Goal: Task Accomplishment & Management: Manage account settings

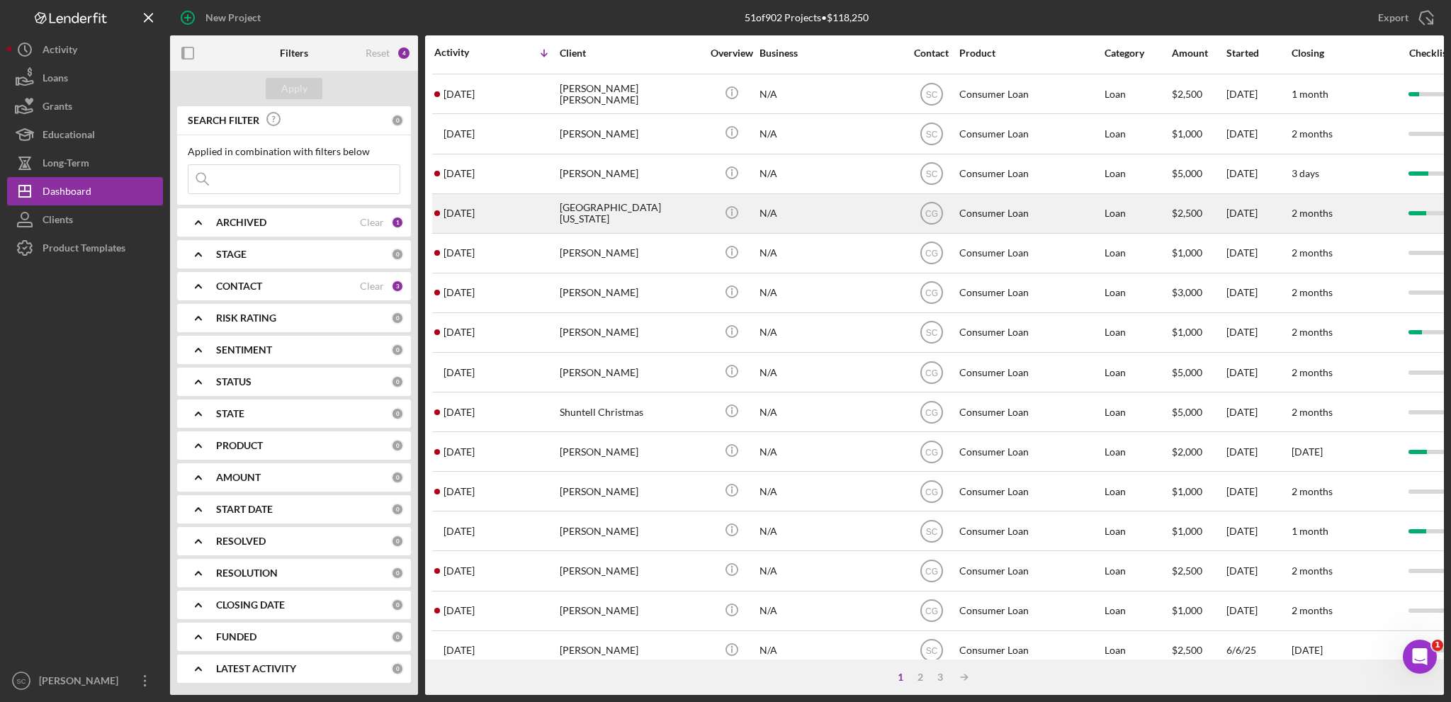
scroll to position [422, 0]
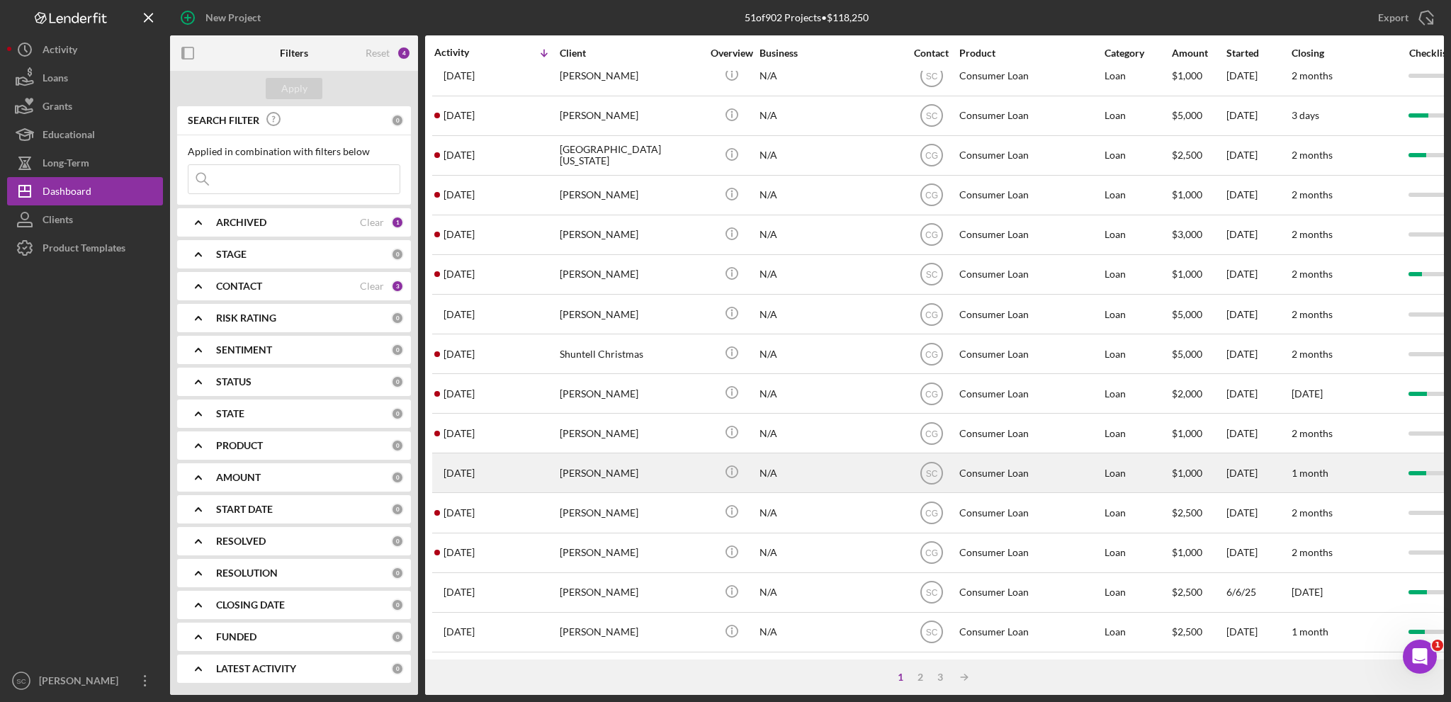
click at [584, 470] on div "[PERSON_NAME]" at bounding box center [631, 473] width 142 height 38
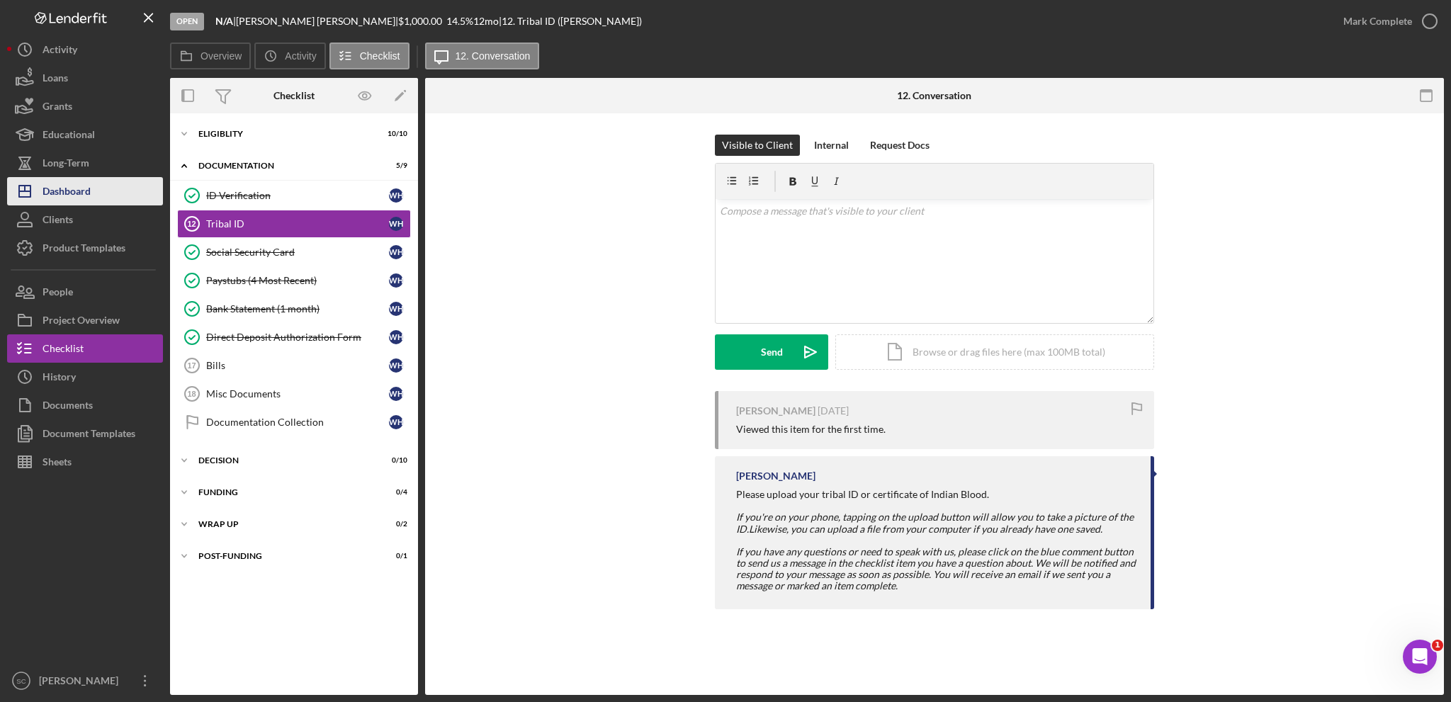
click at [99, 196] on button "Icon/Dashboard Dashboard" at bounding box center [85, 191] width 156 height 28
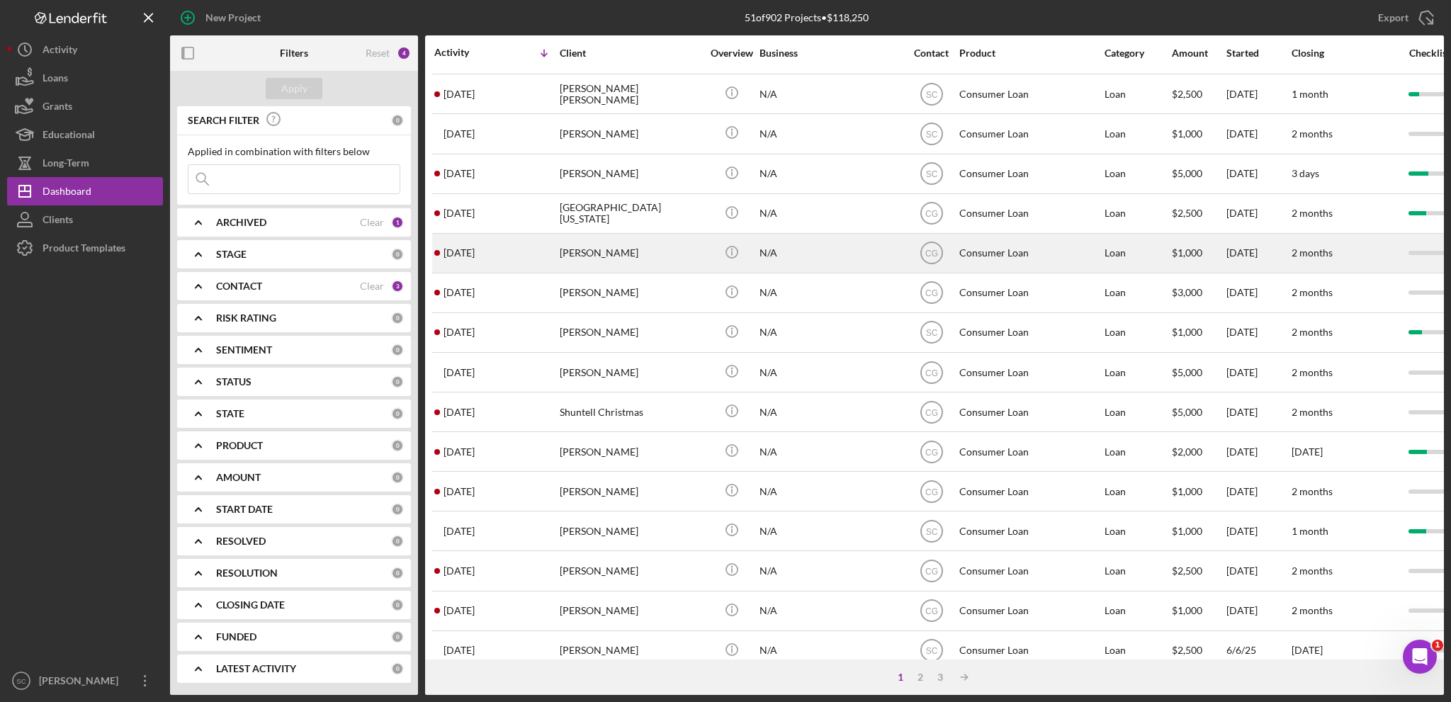
scroll to position [422, 0]
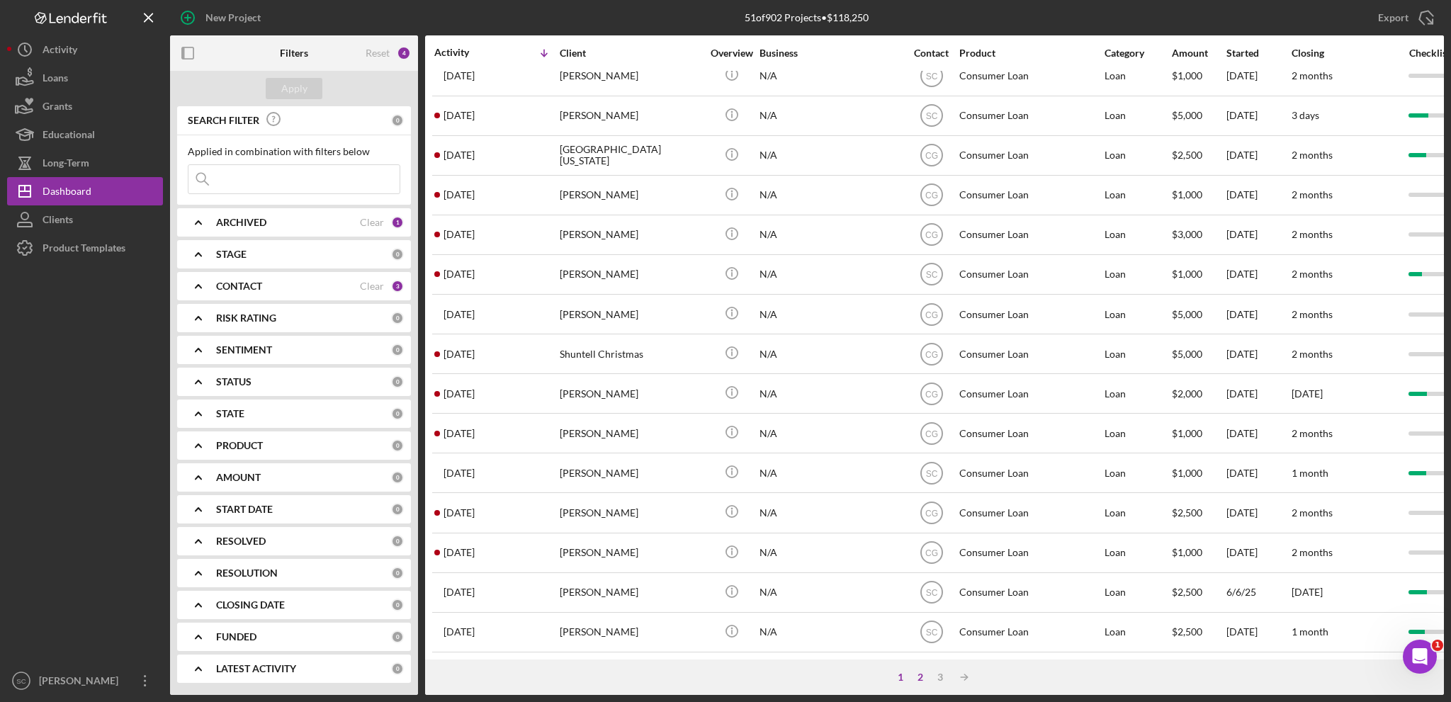
click at [918, 679] on div "2" at bounding box center [920, 677] width 20 height 11
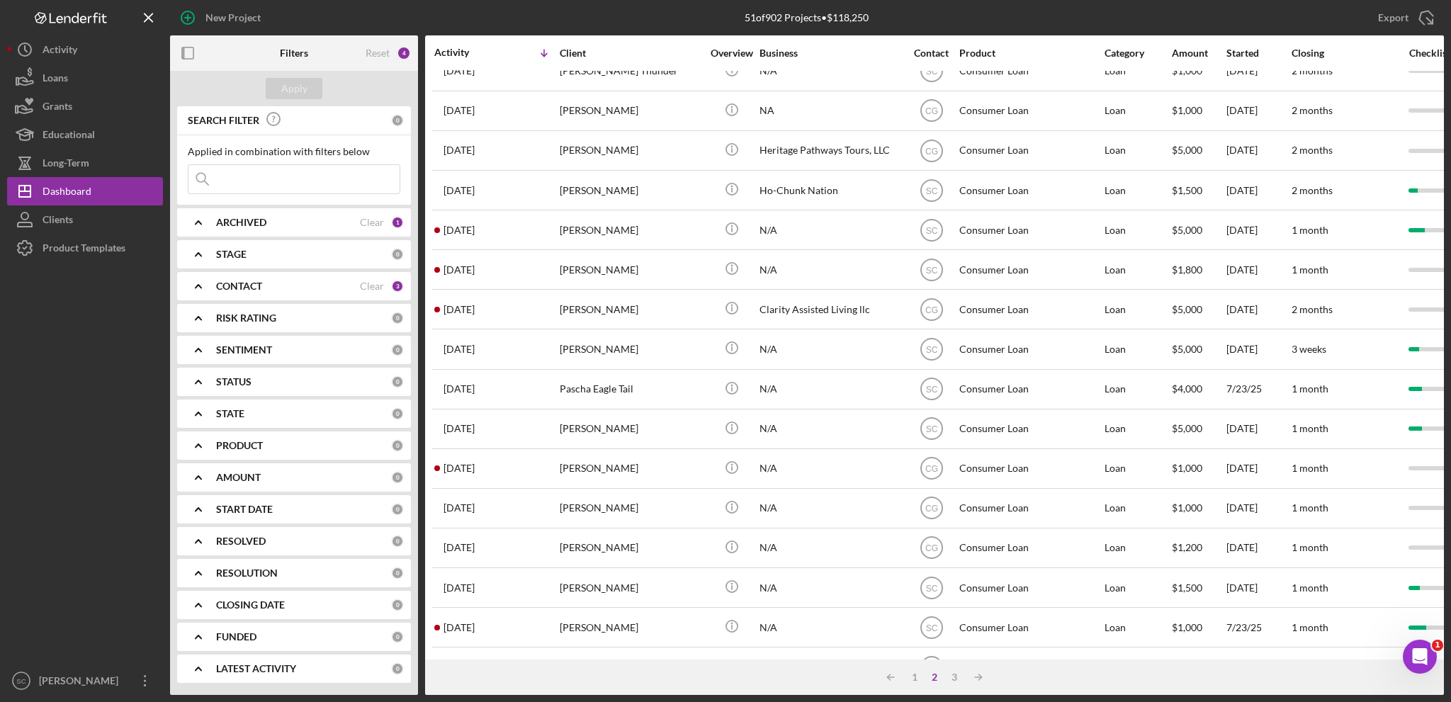
scroll to position [0, 0]
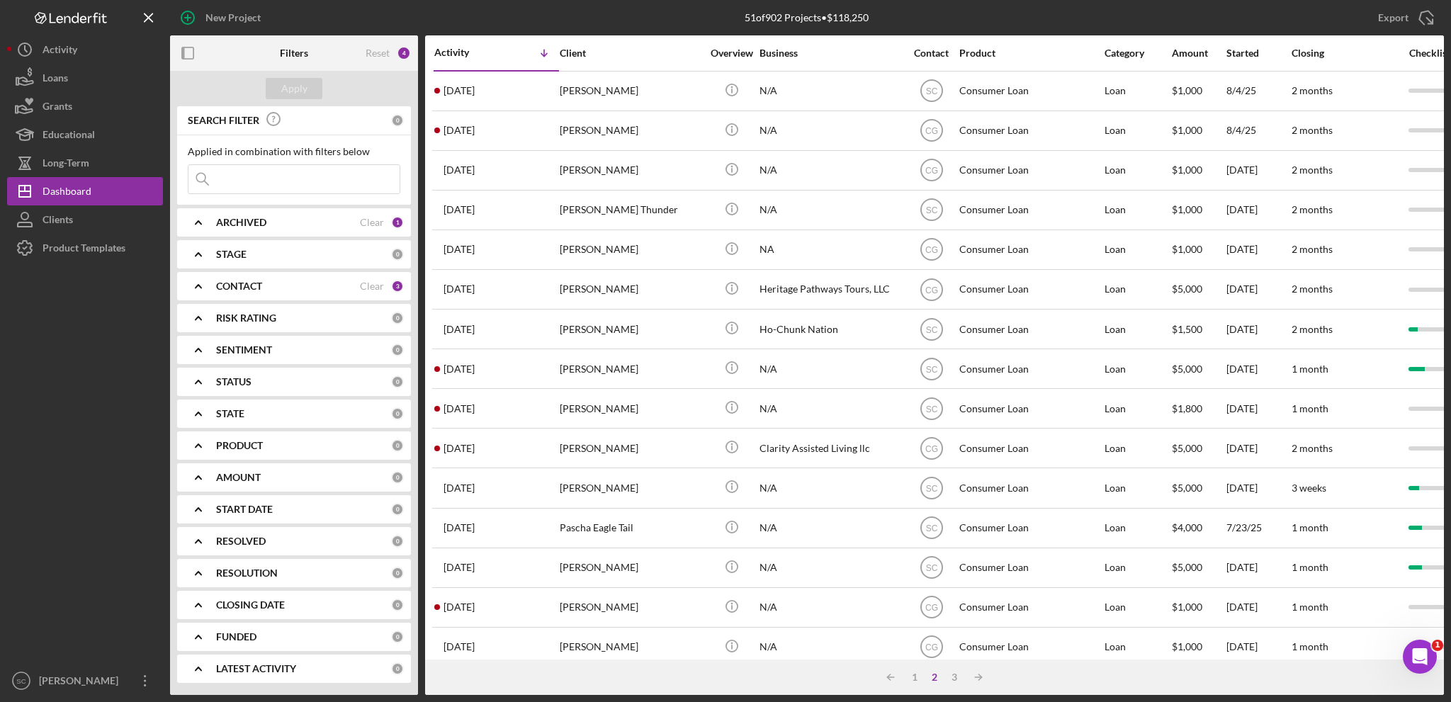
click at [258, 230] on div "ARCHIVED Clear 1" at bounding box center [310, 222] width 188 height 28
click at [959, 673] on div "3" at bounding box center [954, 677] width 20 height 11
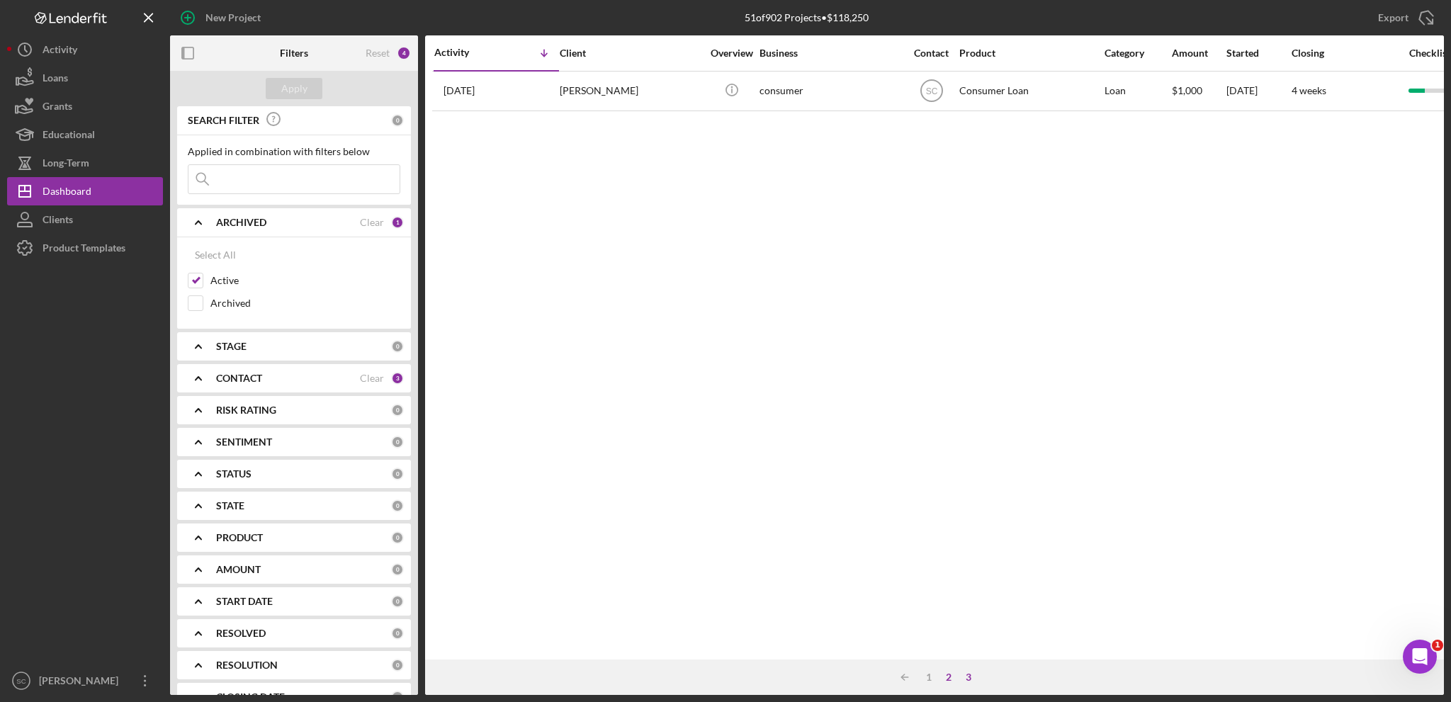
click at [944, 677] on div "2" at bounding box center [949, 677] width 20 height 11
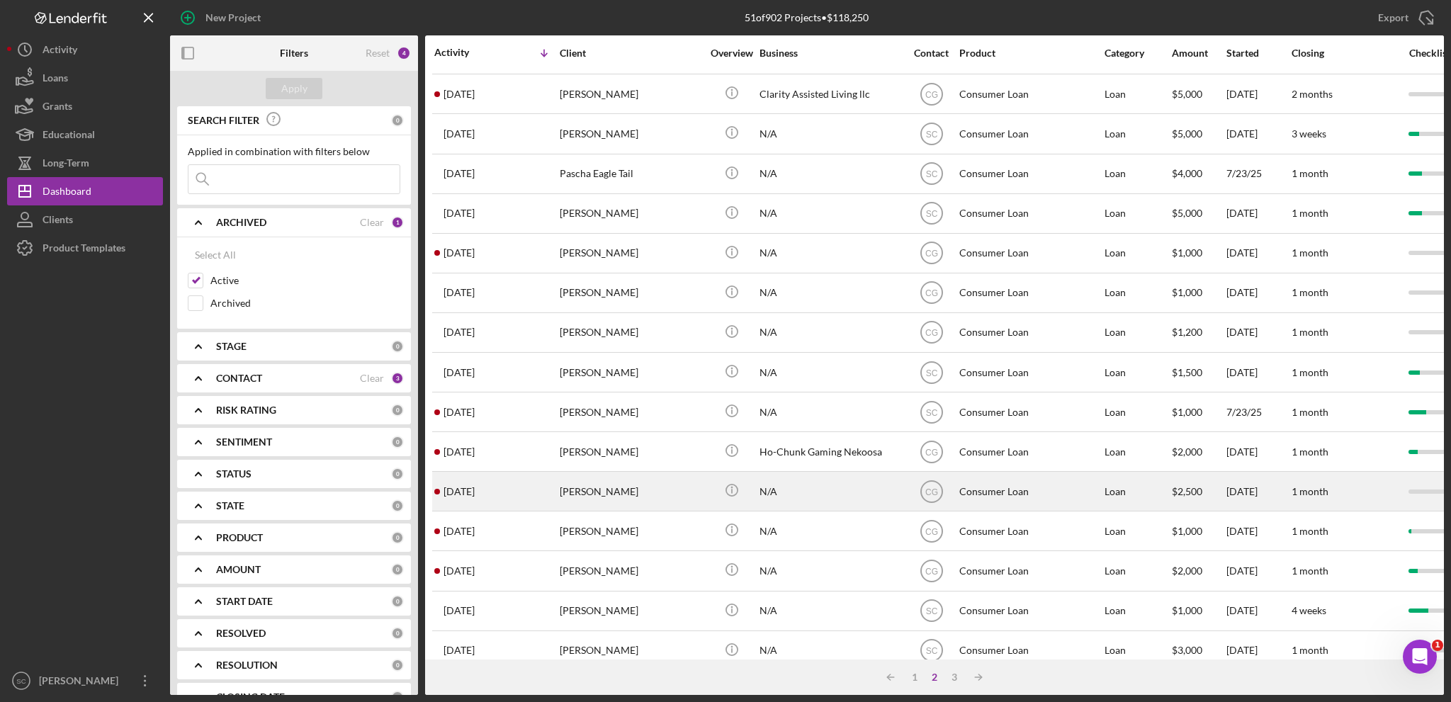
scroll to position [422, 0]
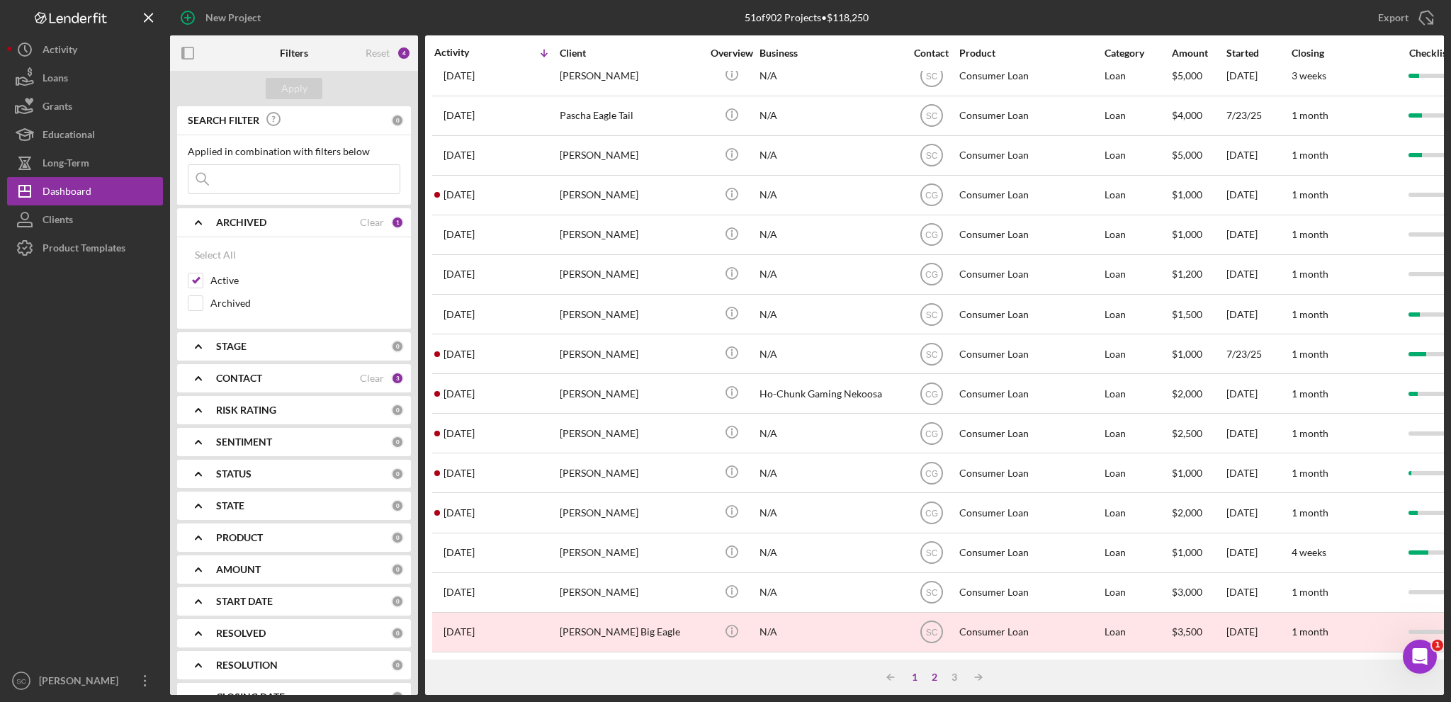
click at [918, 673] on div "1" at bounding box center [915, 677] width 20 height 11
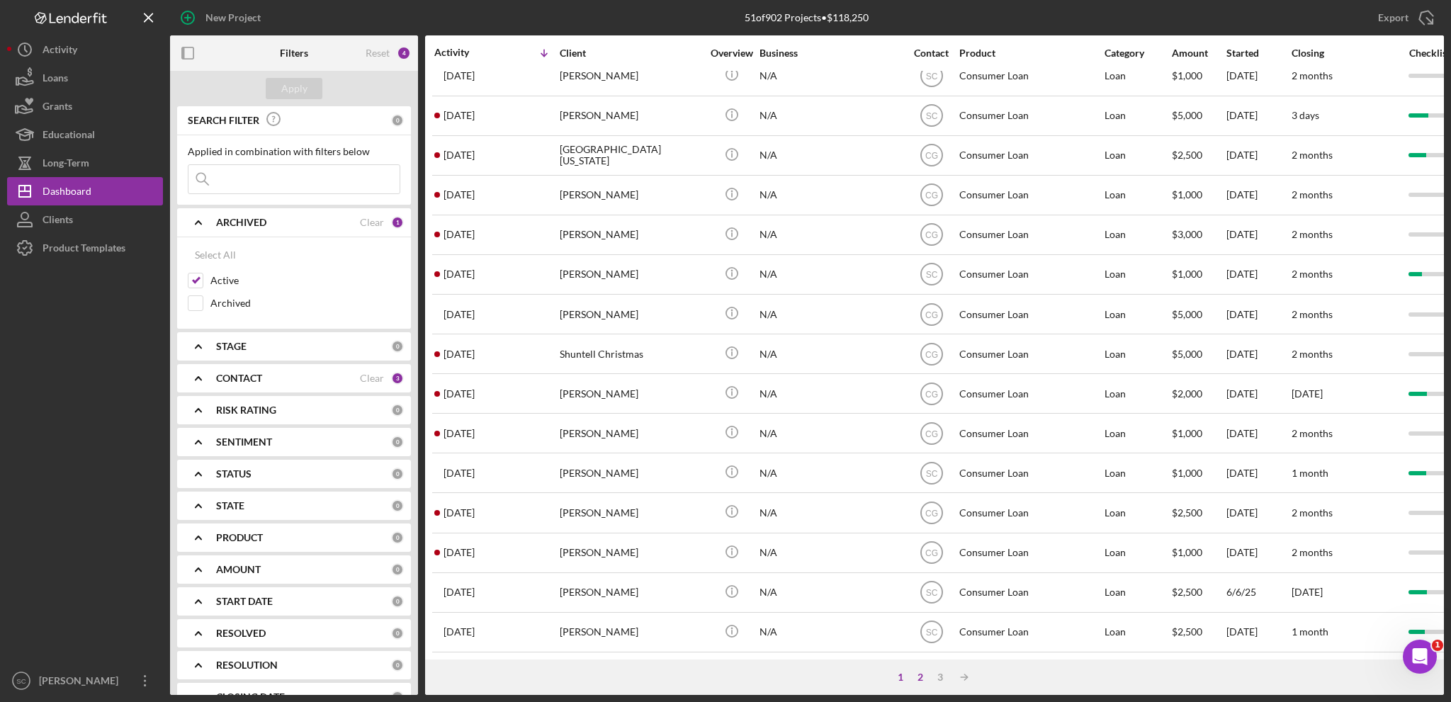
click at [924, 678] on div "2" at bounding box center [920, 677] width 20 height 11
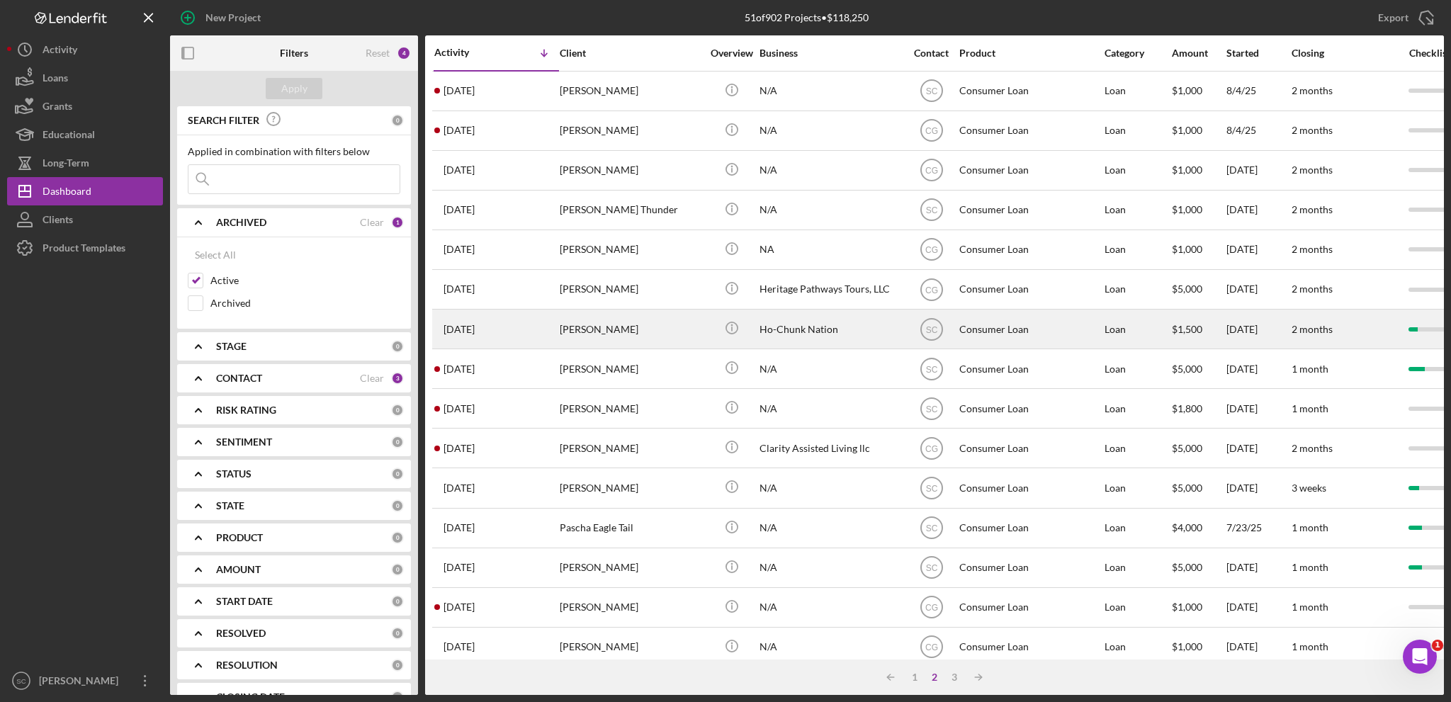
scroll to position [71, 0]
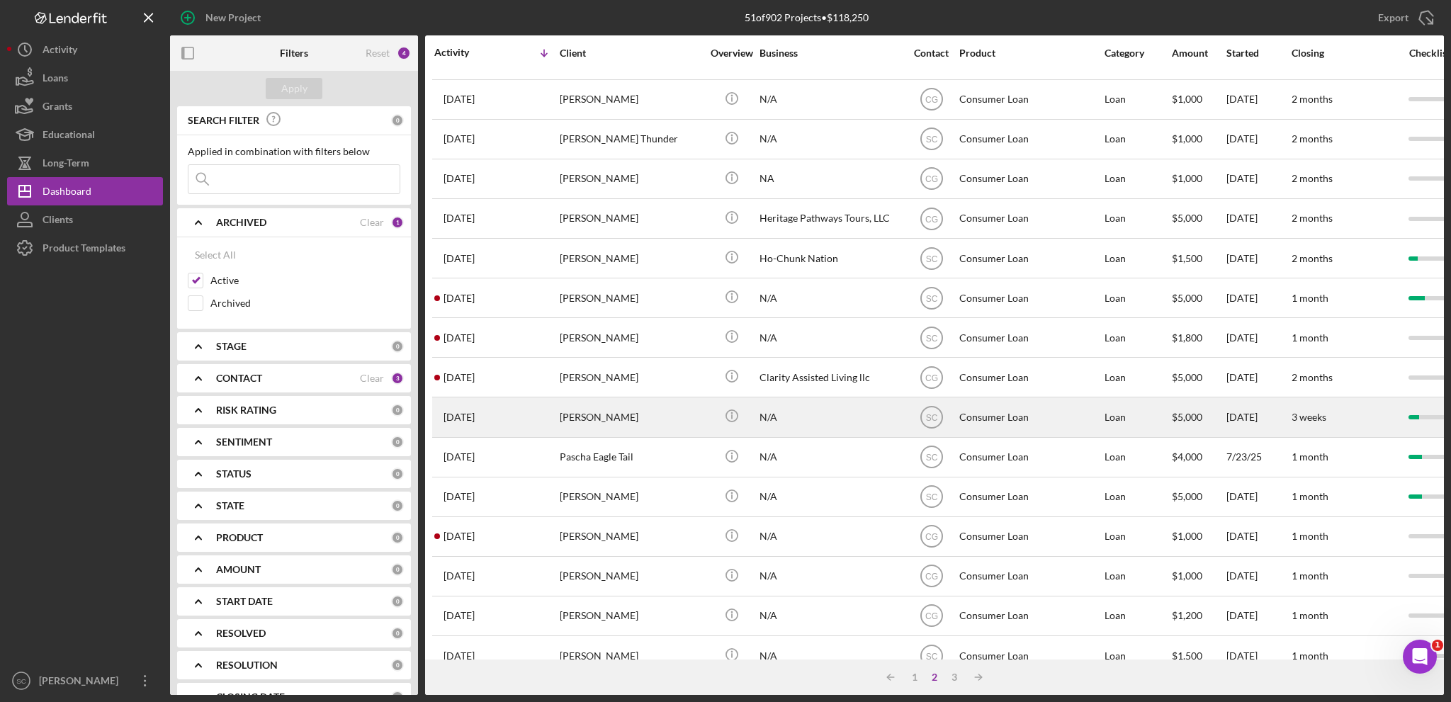
click at [626, 422] on div "[PERSON_NAME]" at bounding box center [631, 417] width 142 height 38
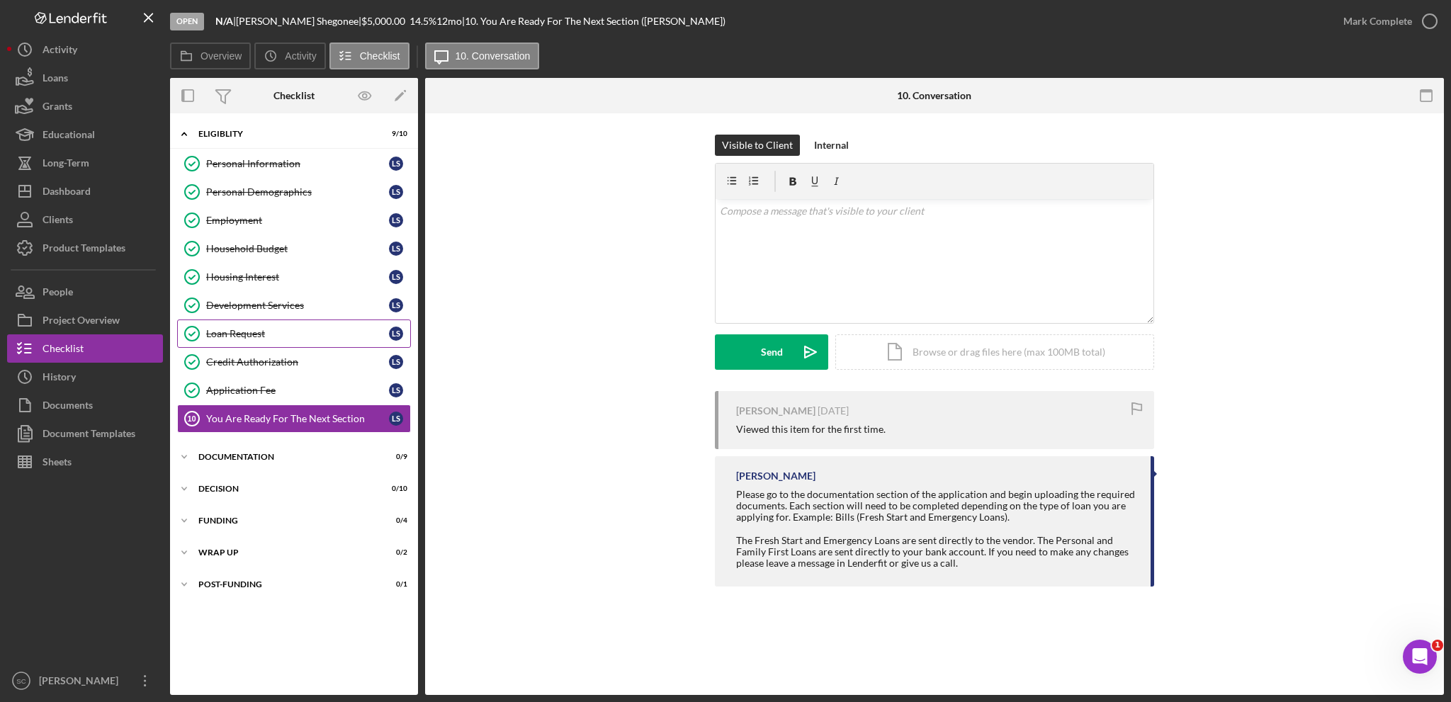
click at [258, 337] on link "Loan Request Loan Request L S" at bounding box center [294, 333] width 234 height 28
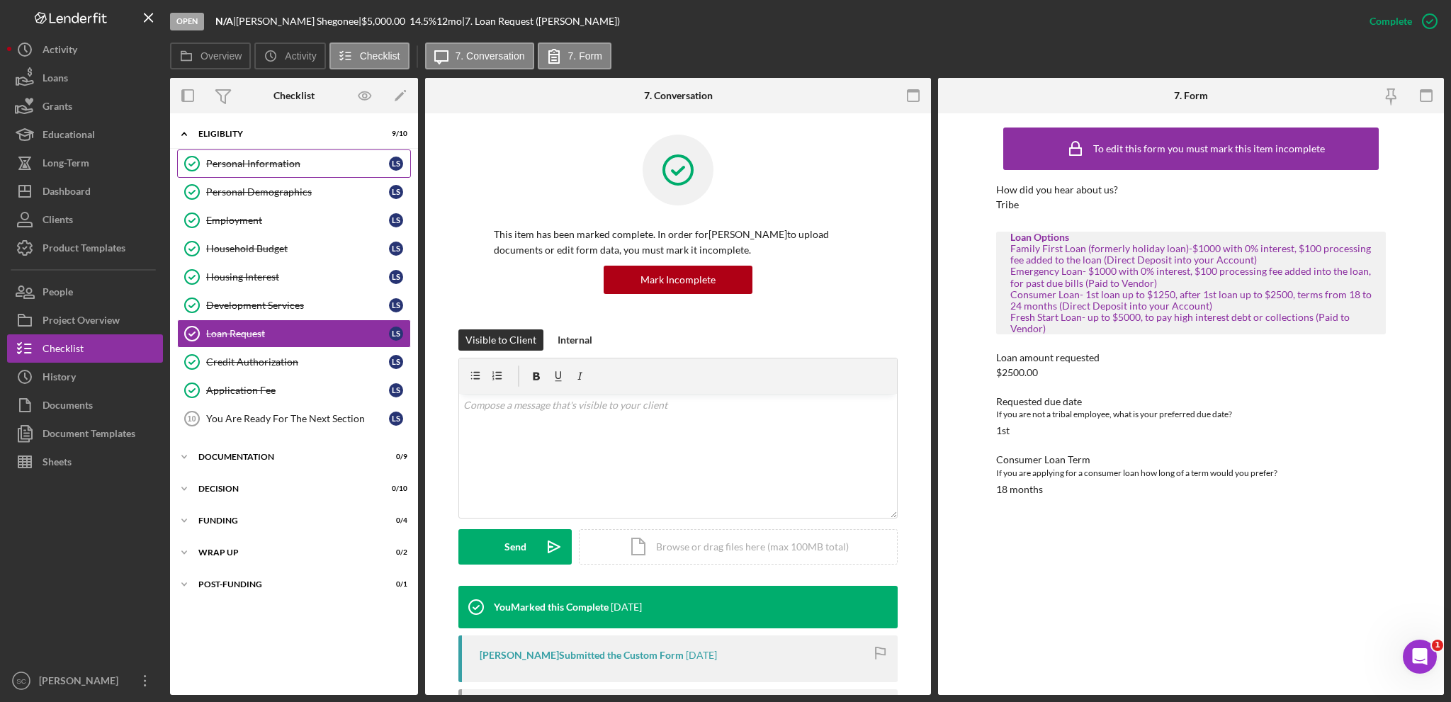
click at [286, 172] on link "Personal Information Personal Information L S" at bounding box center [294, 163] width 234 height 28
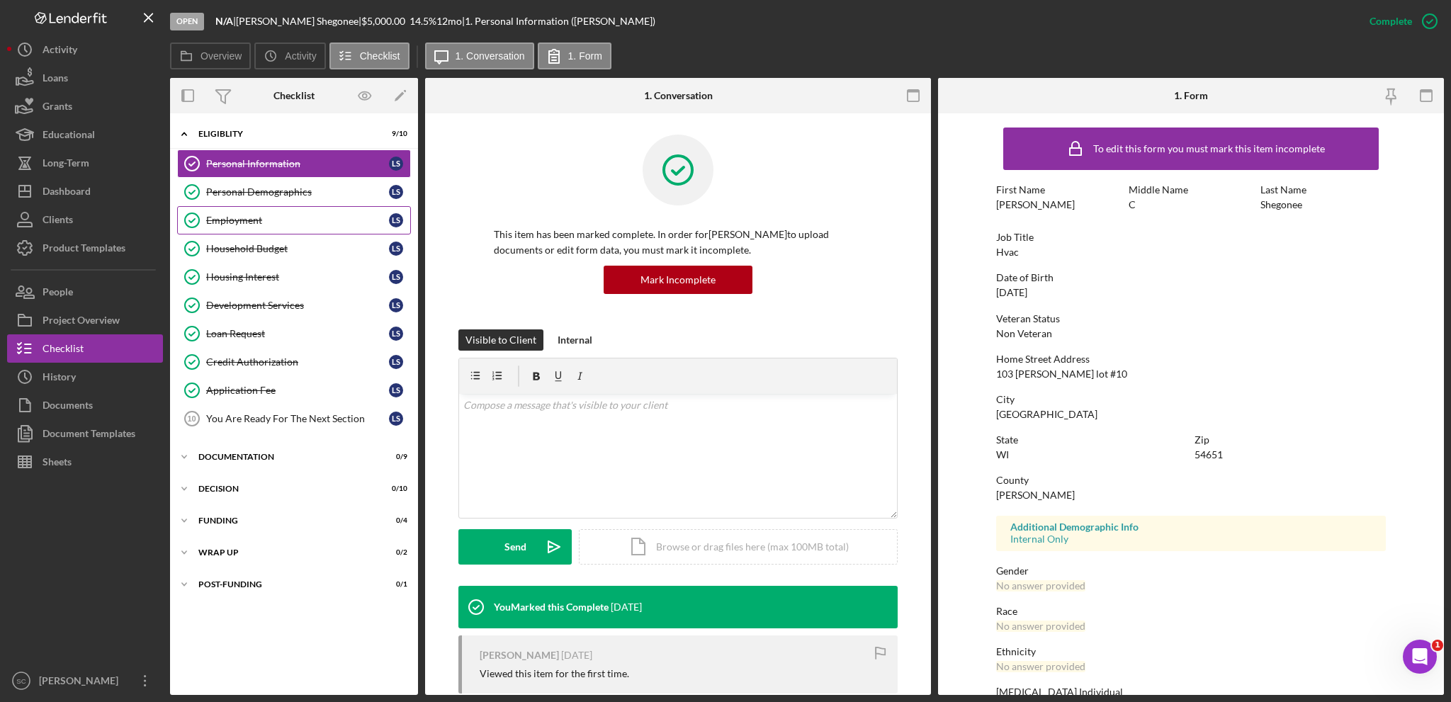
click at [283, 222] on div "Employment" at bounding box center [297, 220] width 183 height 11
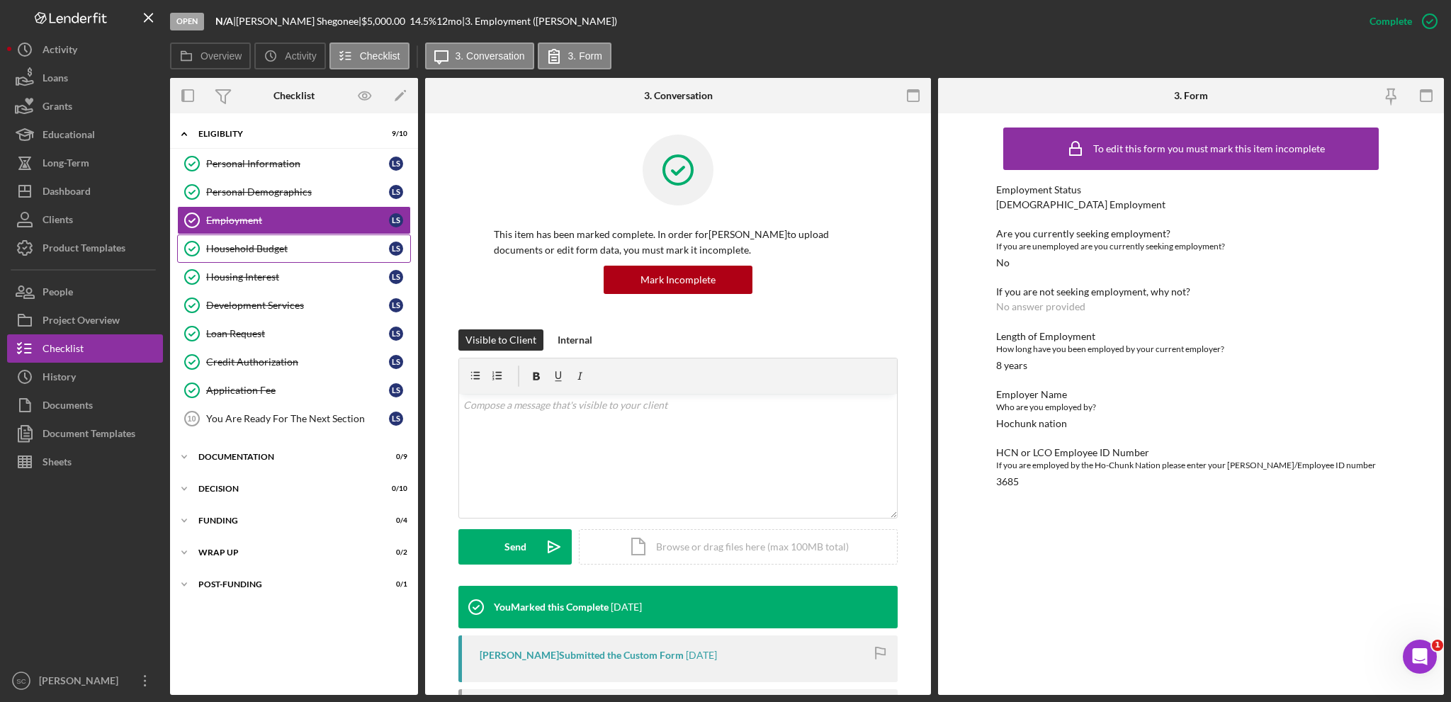
click at [277, 254] on link "Household Budget Household Budget L S" at bounding box center [294, 248] width 234 height 28
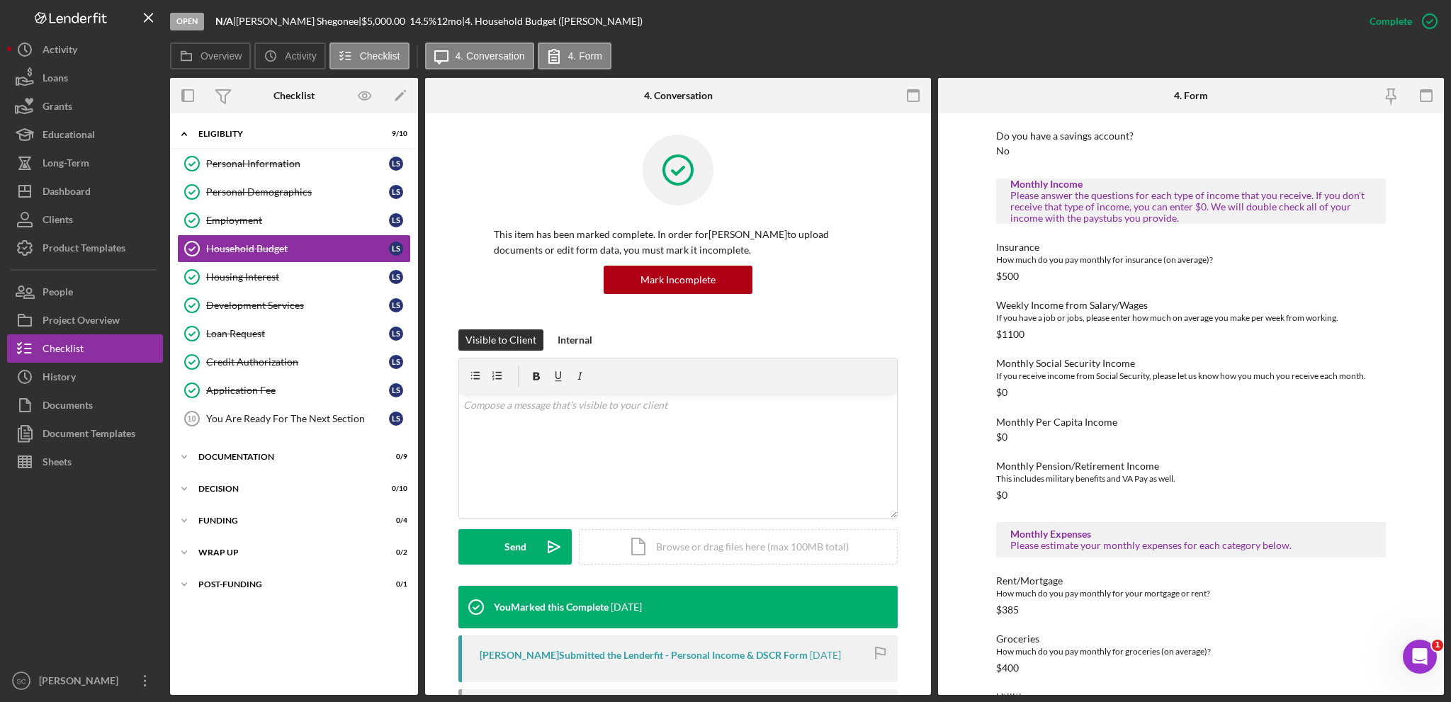
scroll to position [213, 0]
